Goal: Information Seeking & Learning: Learn about a topic

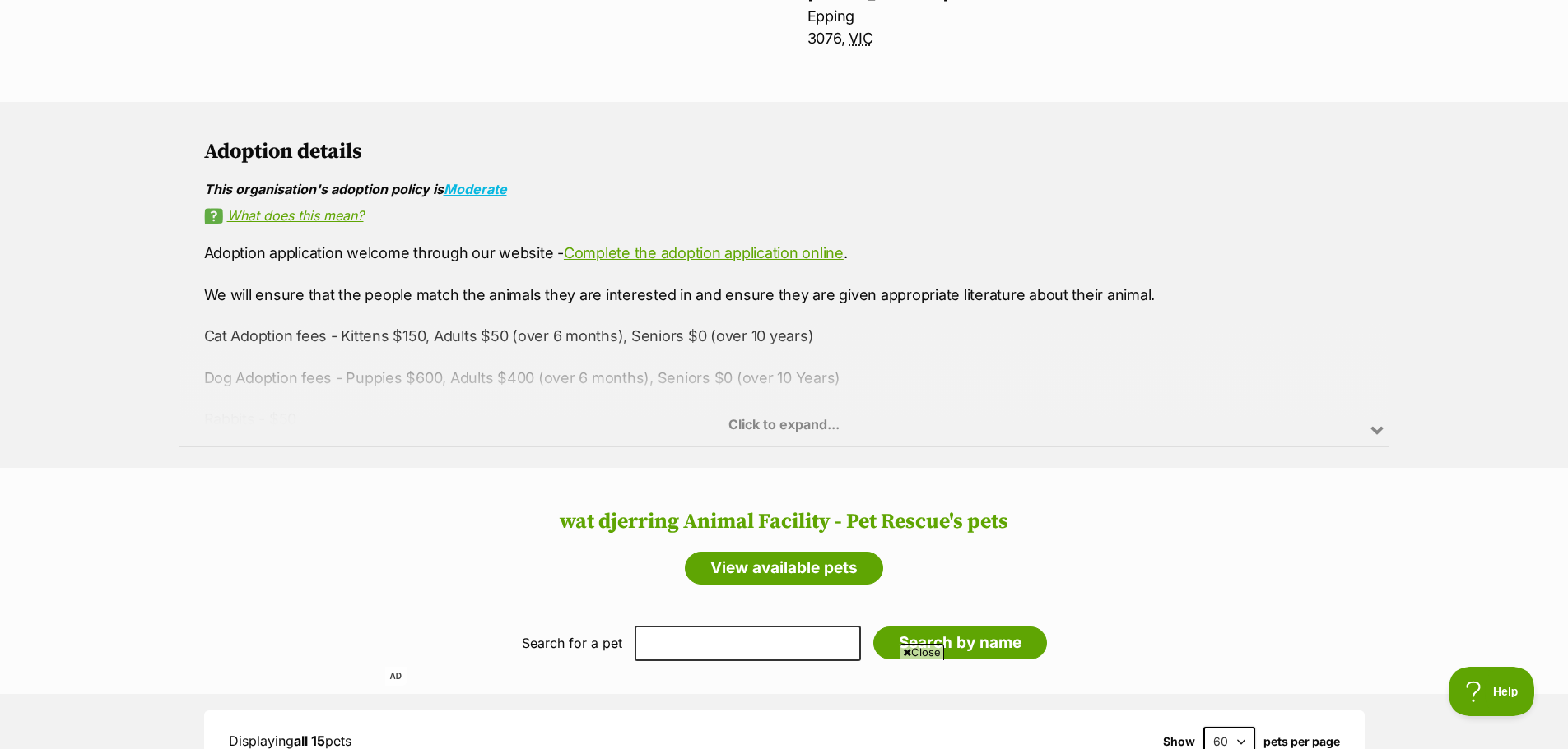
scroll to position [856, 0]
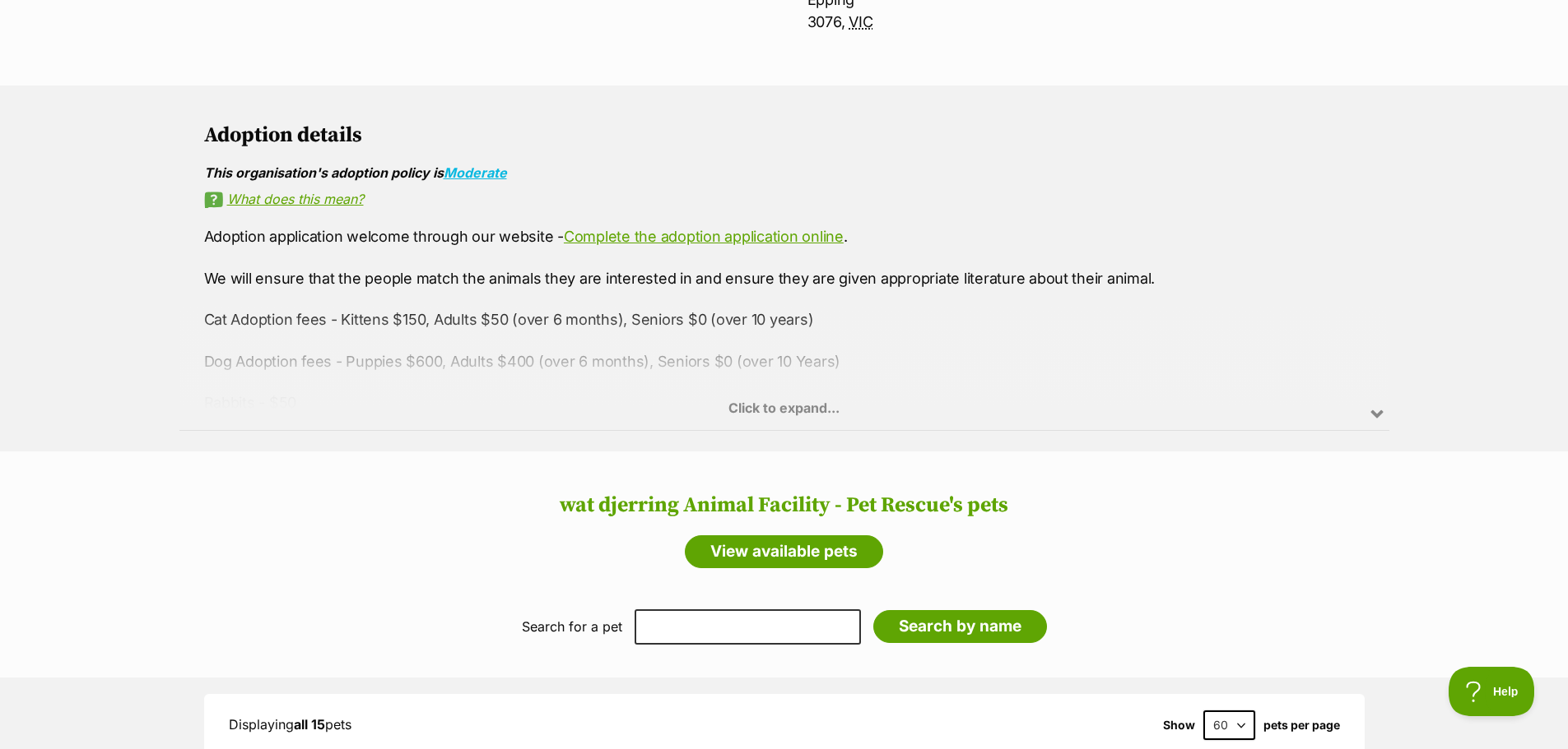
click at [1375, 406] on div "Click to expand..." at bounding box center [784, 366] width 1210 height 128
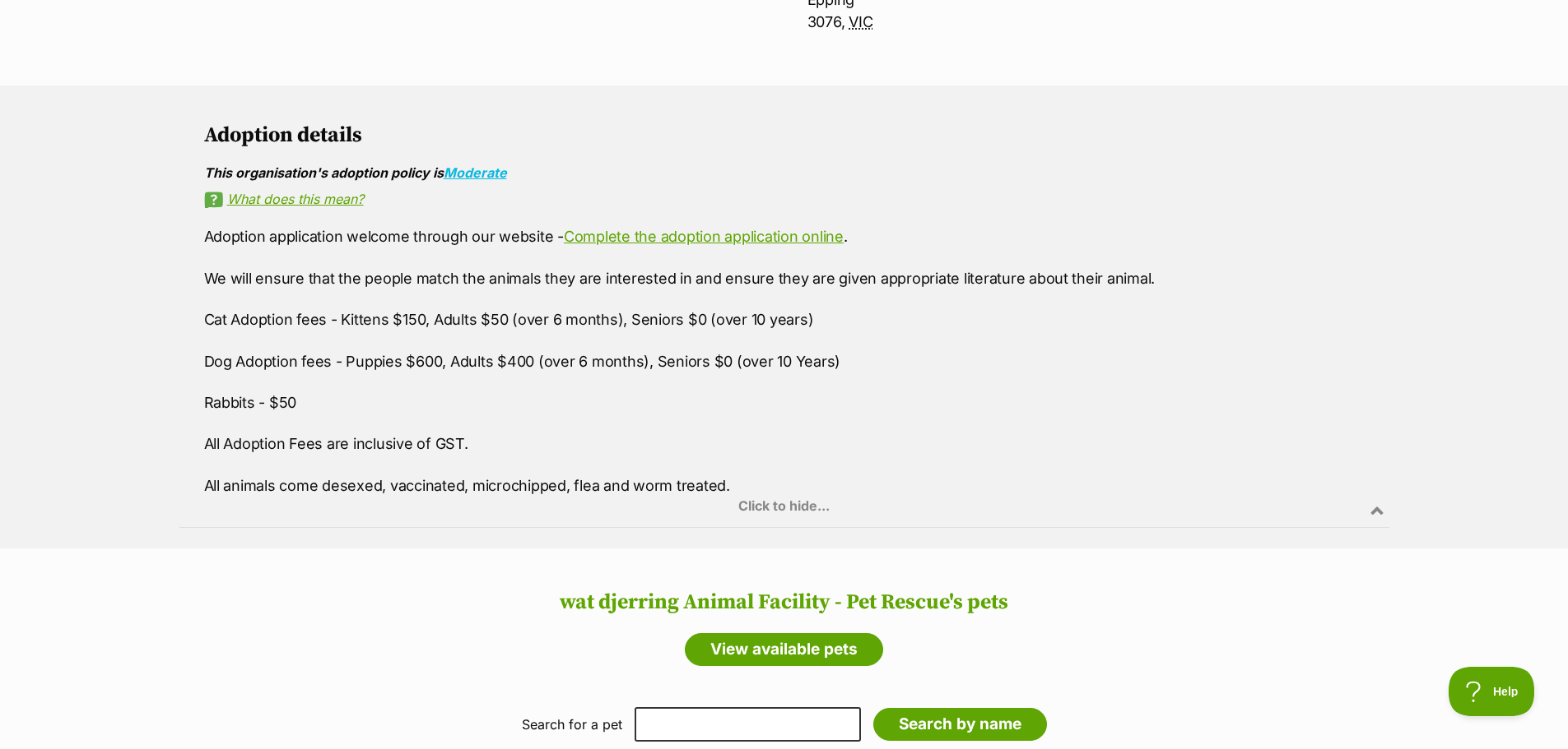
click at [1381, 512] on div "Click to hide..." at bounding box center [784, 463] width 1210 height 128
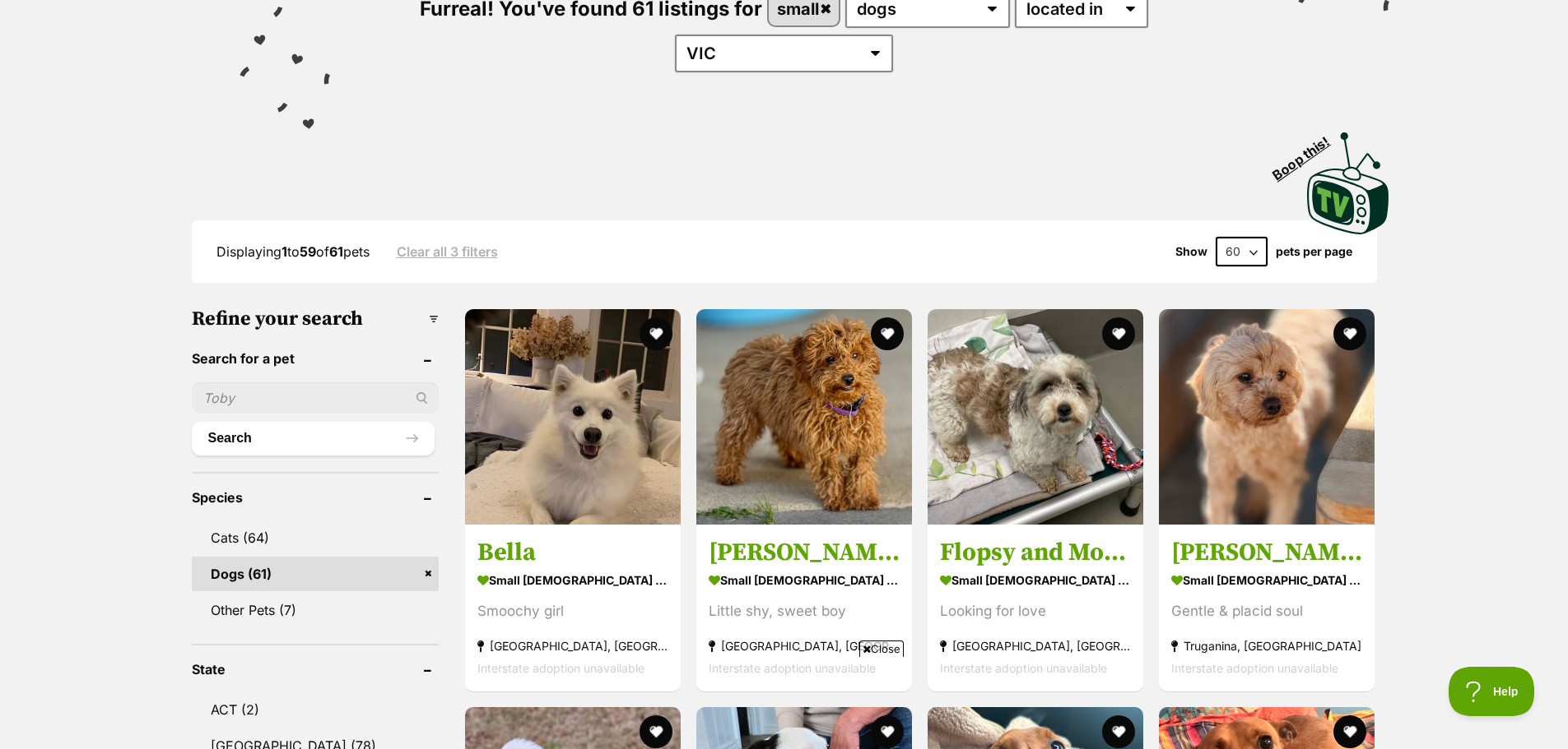
scroll to position [246, 0]
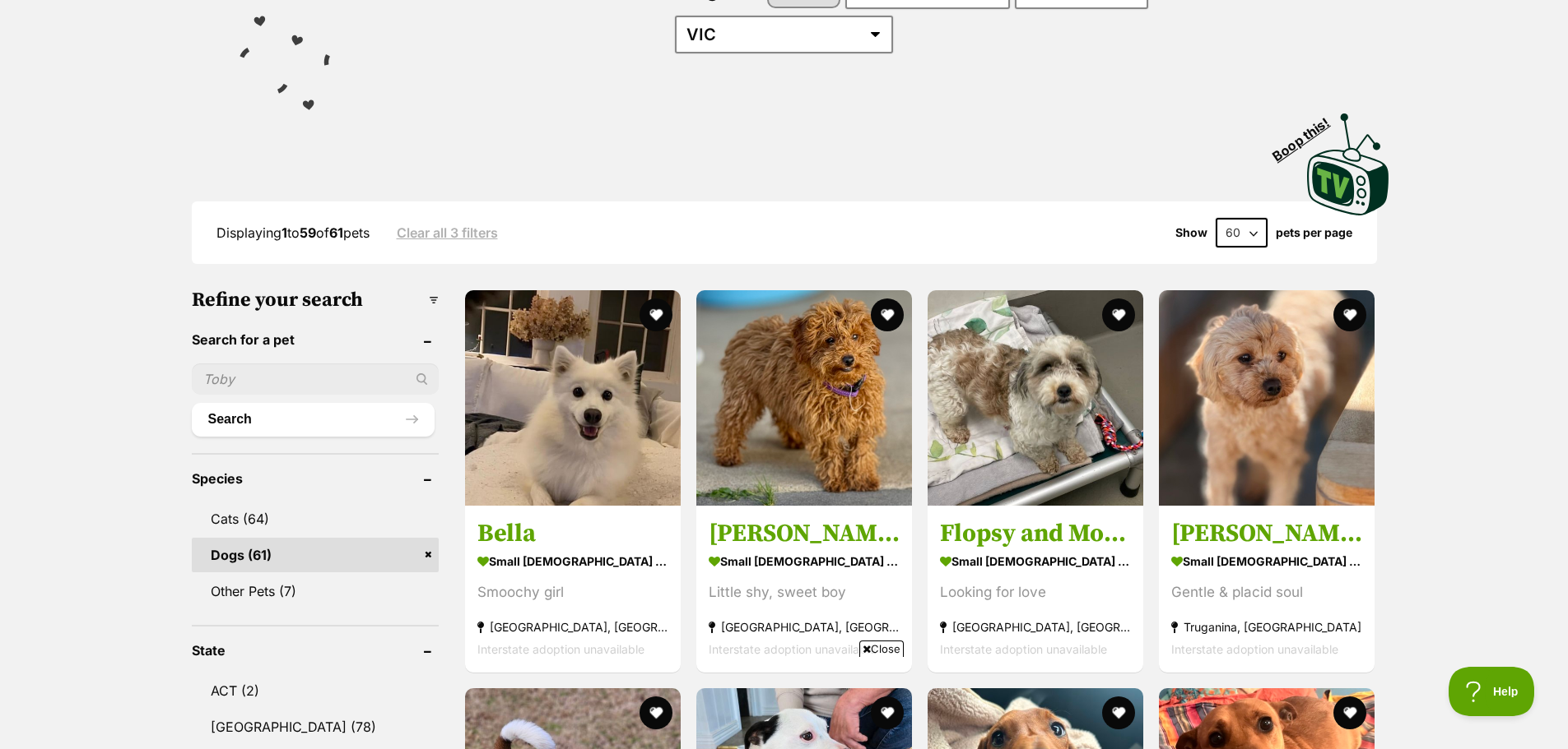
click at [1252, 218] on select "20 40 60" at bounding box center [1242, 232] width 52 height 30
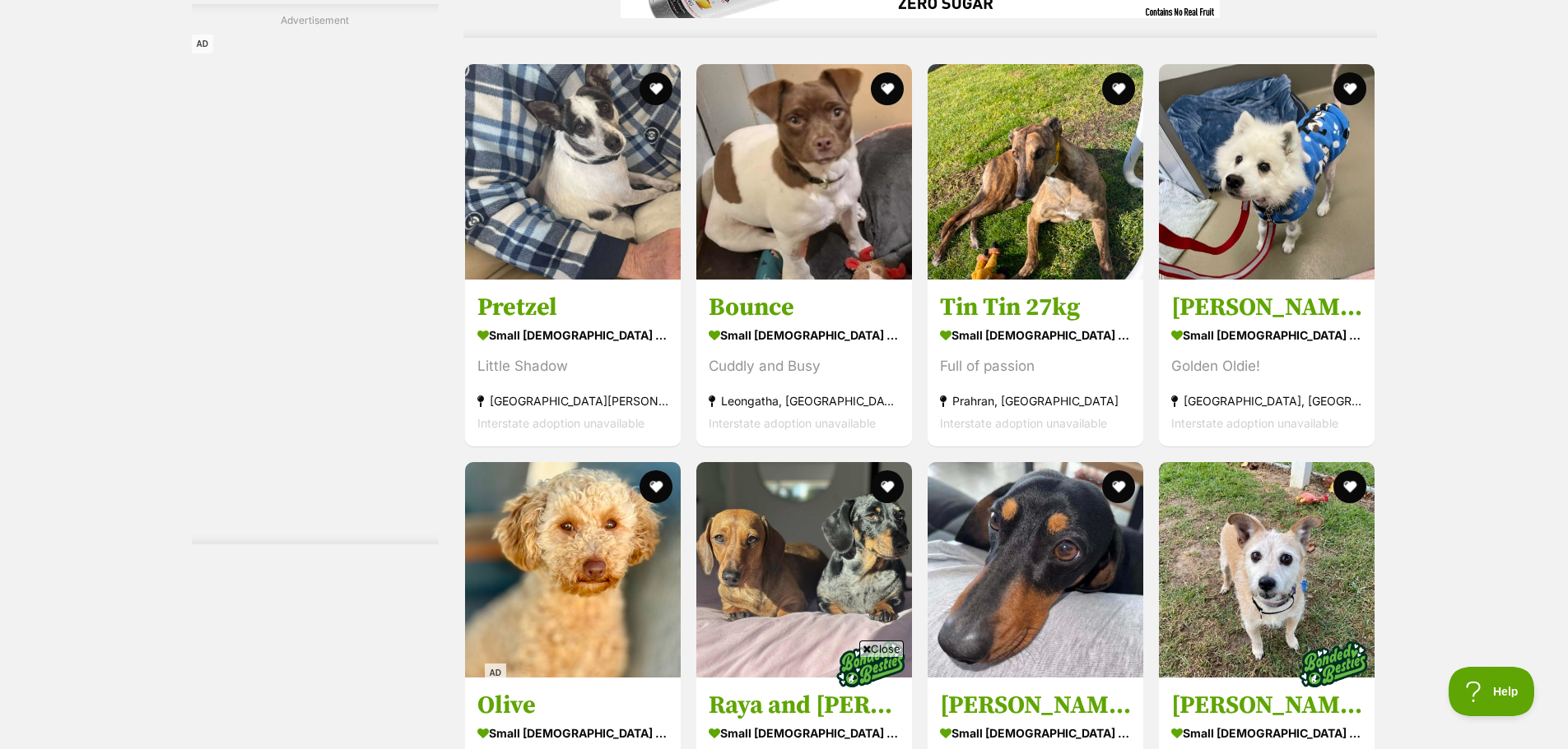
scroll to position [0, 0]
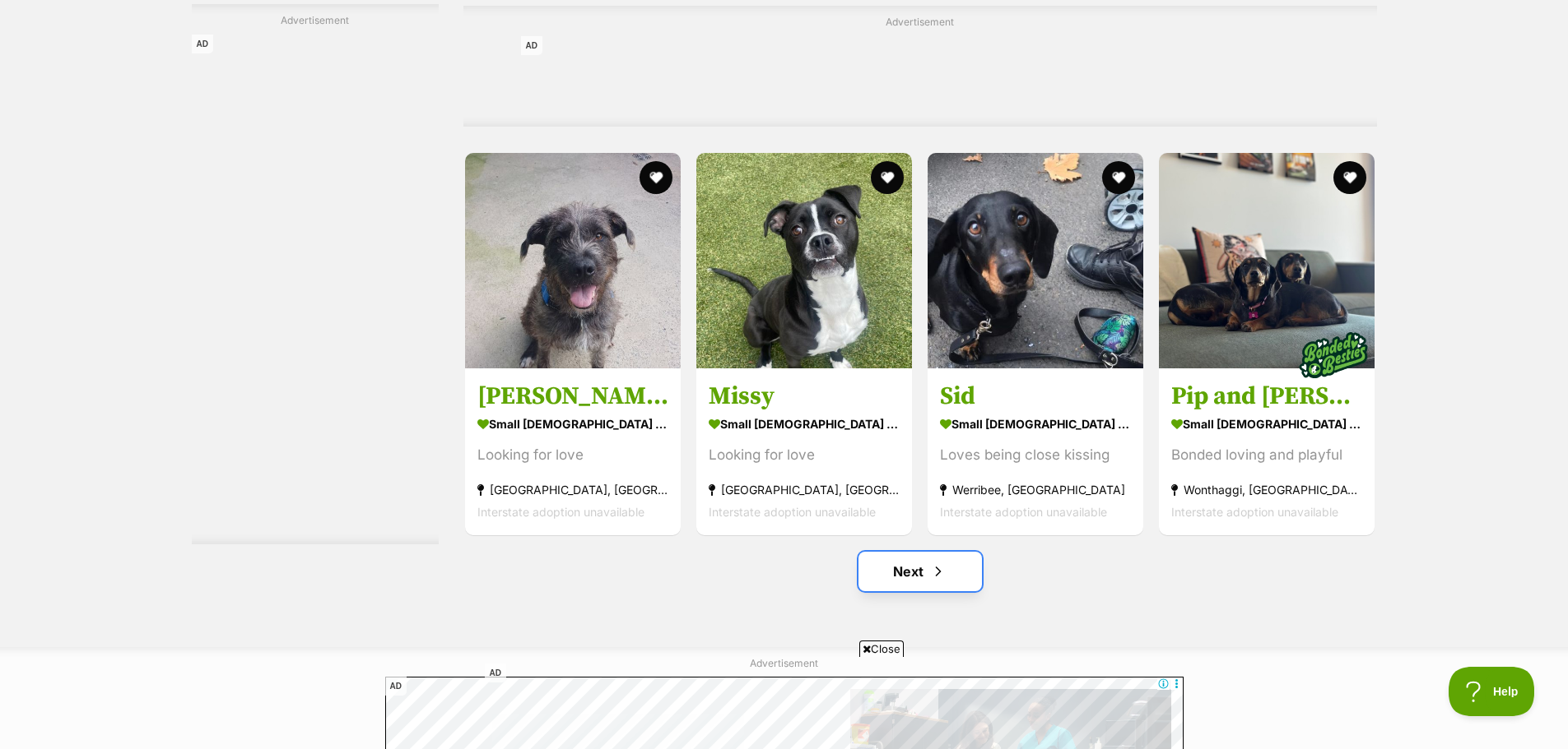
click at [940, 562] on span "Next page" at bounding box center [939, 572] width 16 height 20
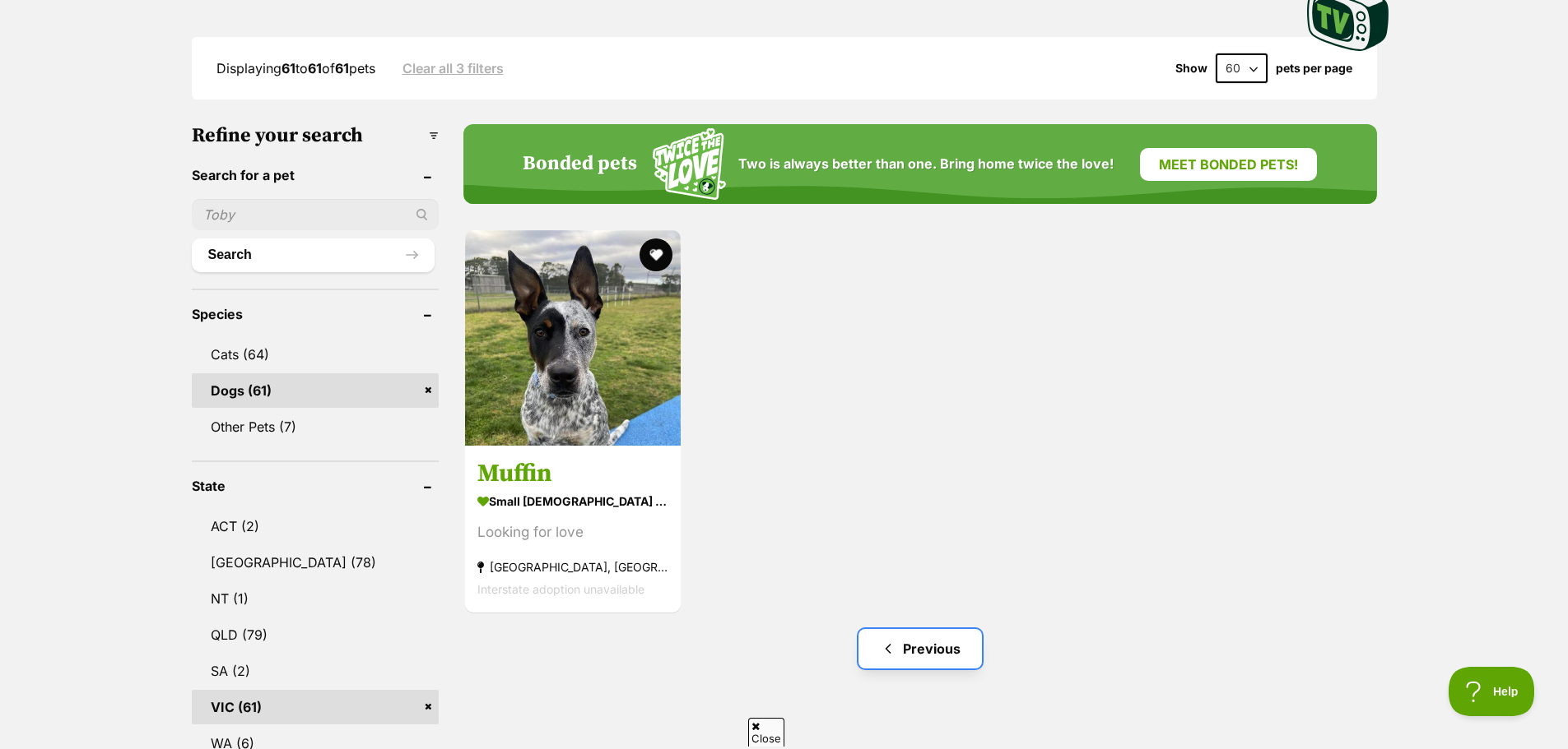
click at [923, 629] on link "Previous" at bounding box center [921, 649] width 124 height 39
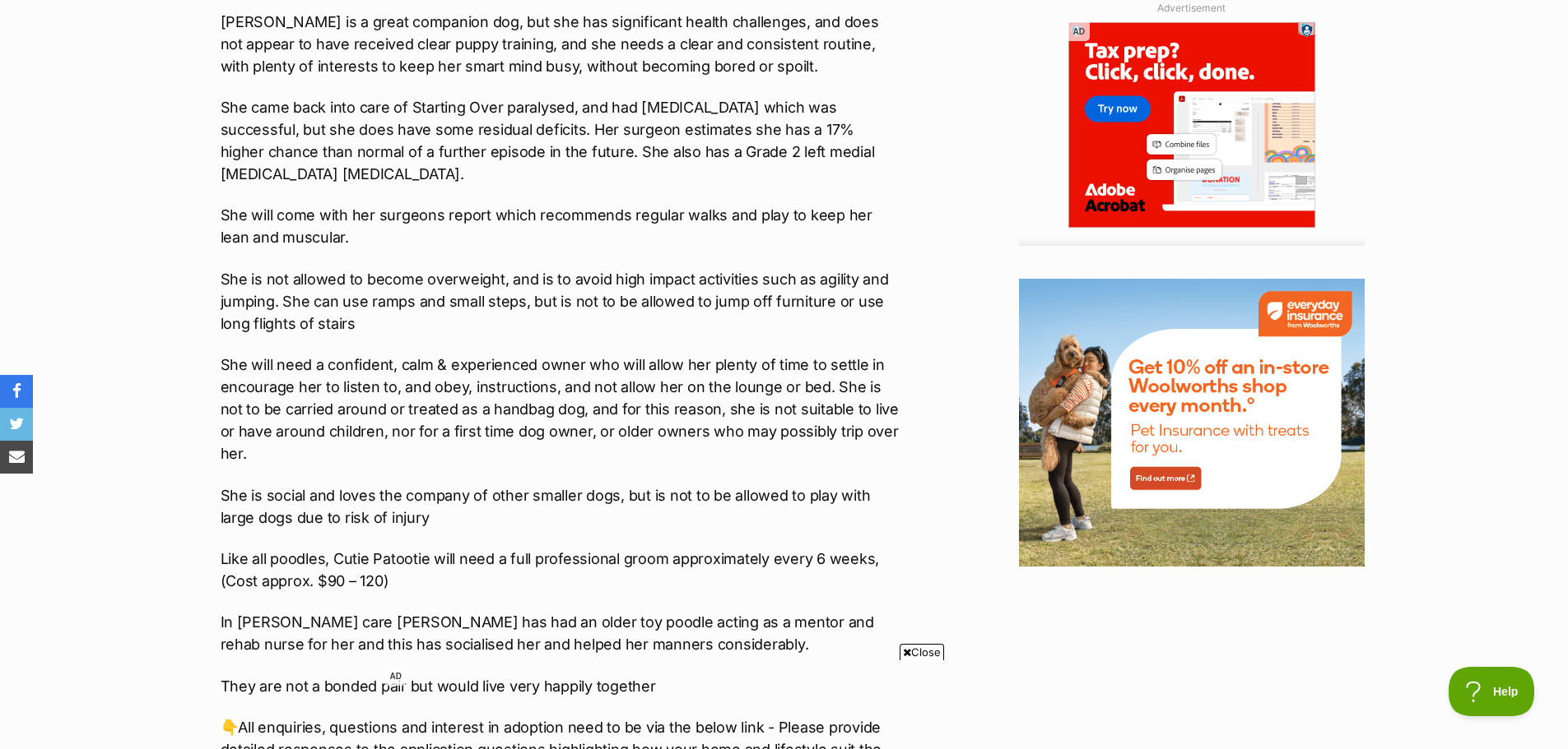
scroll to position [1859, 0]
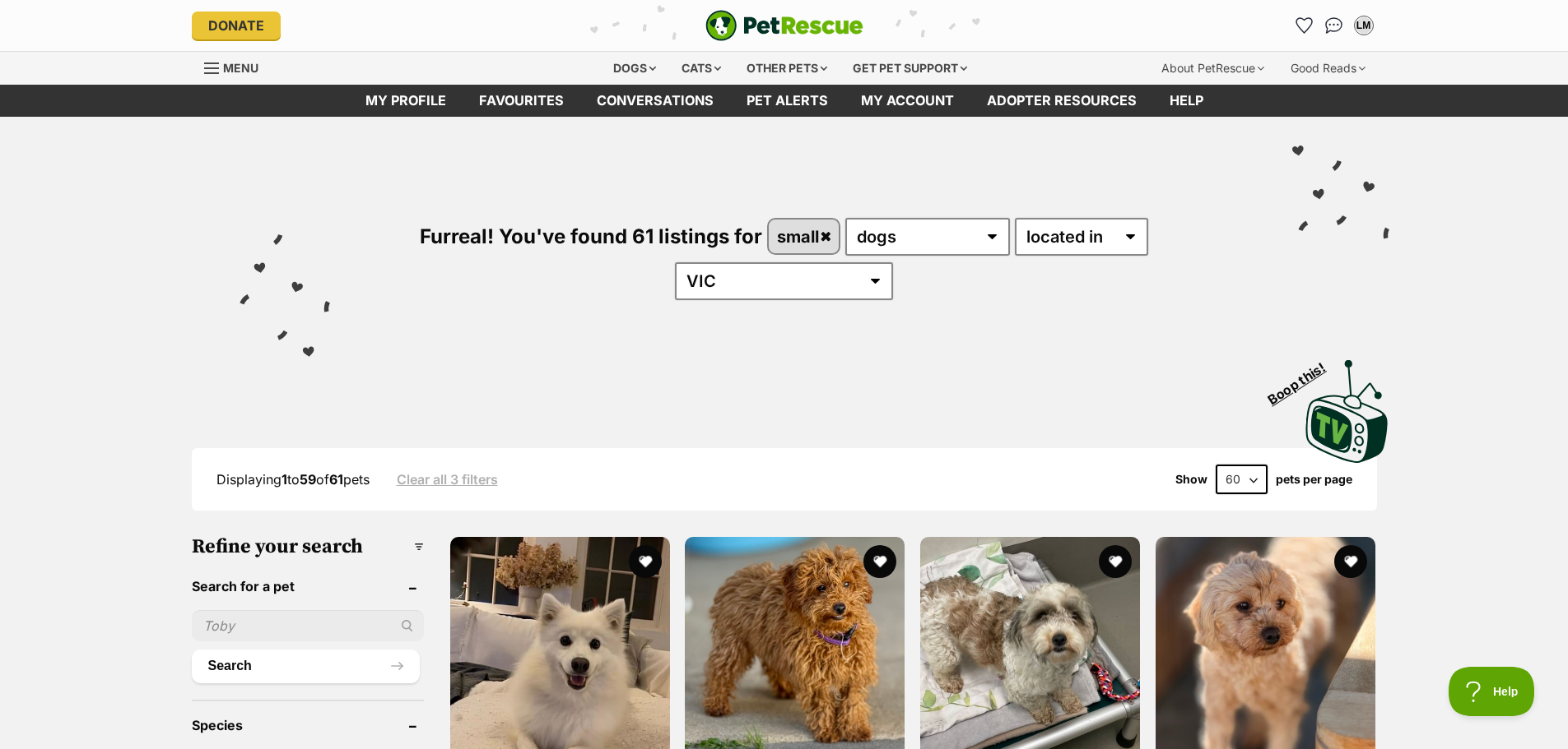
click at [946, 346] on div "Visit PetRescue TV (external site) Boop this!" at bounding box center [784, 406] width 1210 height 120
